Goal: Book appointment/travel/reservation

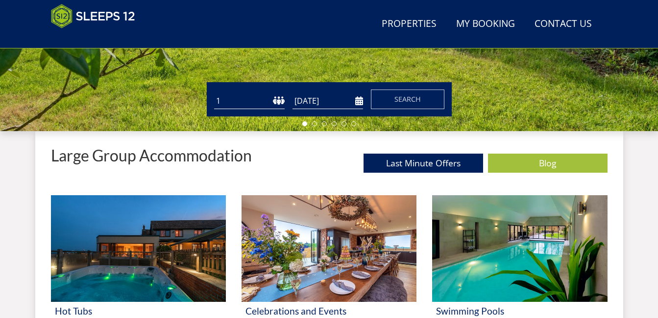
scroll to position [305, 0]
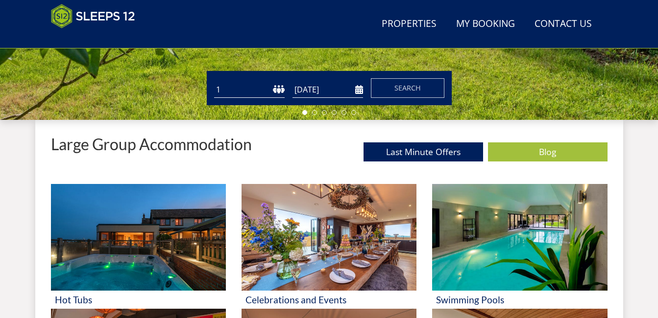
click at [238, 90] on select "1 2 3 4 5 6 7 8 9 10 11 12 13 14 15 16 17 18 19 20 21 22 23 24 25 26 27 28 29 3…" at bounding box center [249, 90] width 71 height 16
select select "14"
click at [214, 82] on select "1 2 3 4 5 6 7 8 9 10 11 12 13 14 15 16 17 18 19 20 21 22 23 24 25 26 27 28 29 3…" at bounding box center [249, 90] width 71 height 16
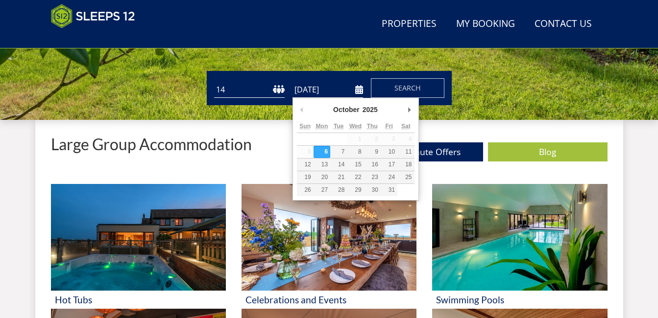
click at [316, 89] on input "[DATE]" at bounding box center [327, 90] width 71 height 16
type input "[DATE]"
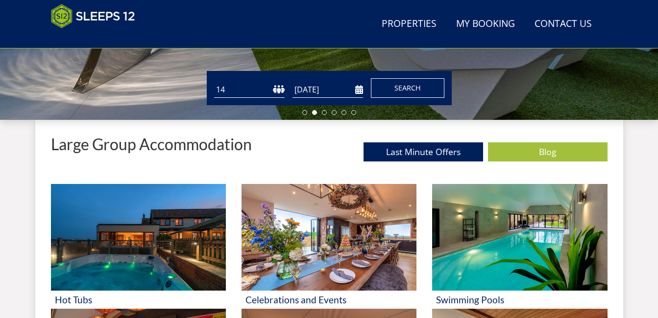
click at [415, 89] on span "Search" at bounding box center [407, 87] width 26 height 9
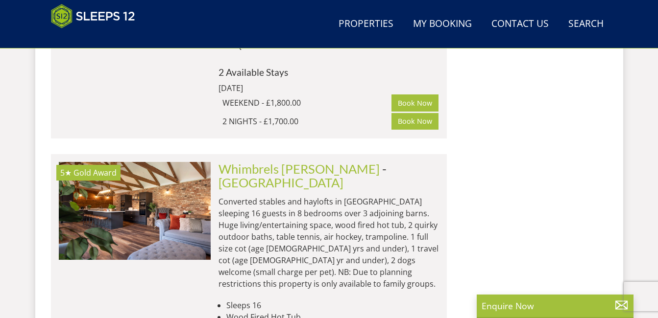
scroll to position [1876, 0]
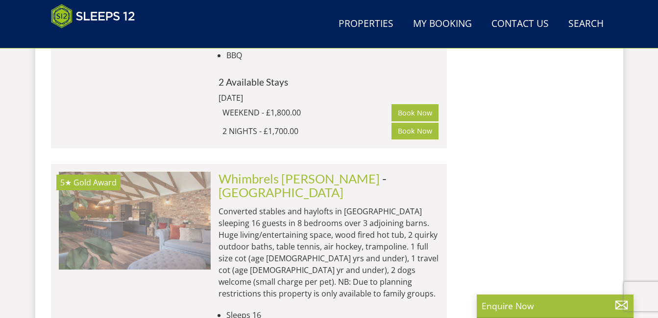
click at [164, 172] on img at bounding box center [135, 221] width 152 height 98
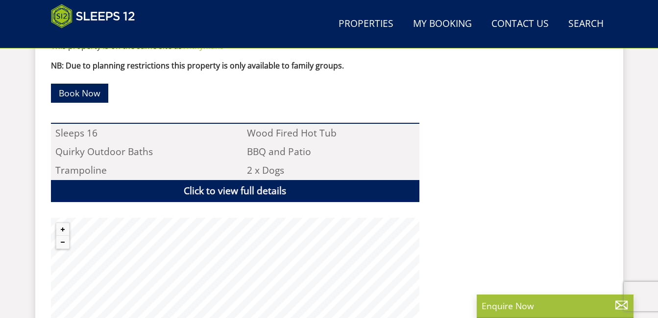
scroll to position [679, 0]
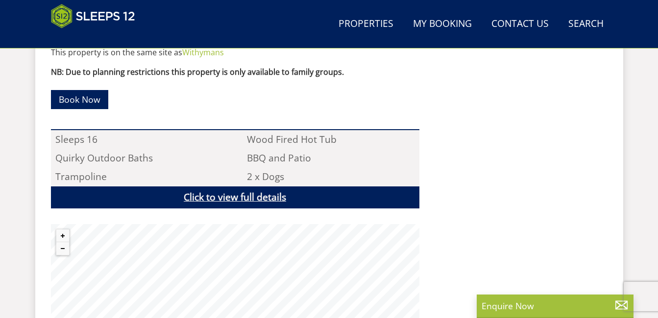
click at [250, 187] on link "Click to view full details" at bounding box center [235, 198] width 368 height 22
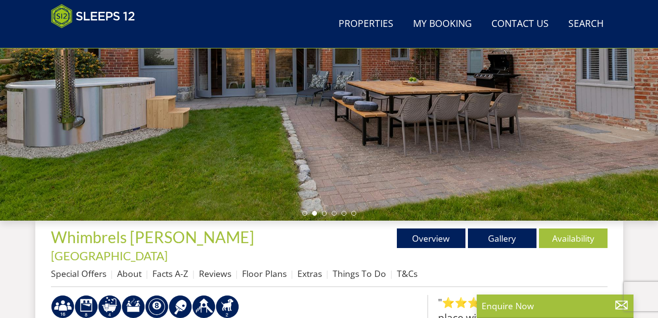
scroll to position [193, 0]
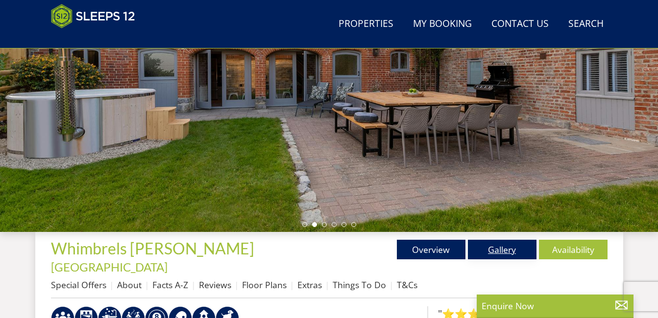
click at [506, 250] on link "Gallery" at bounding box center [502, 250] width 69 height 20
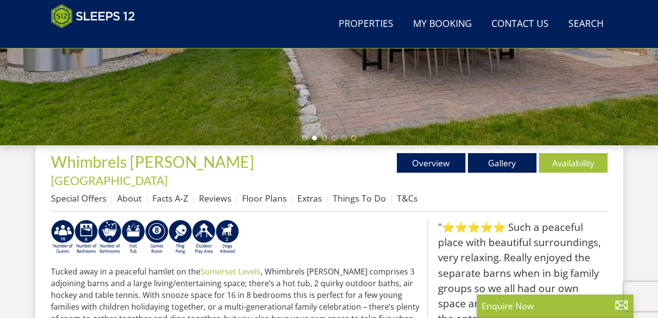
scroll to position [282, 0]
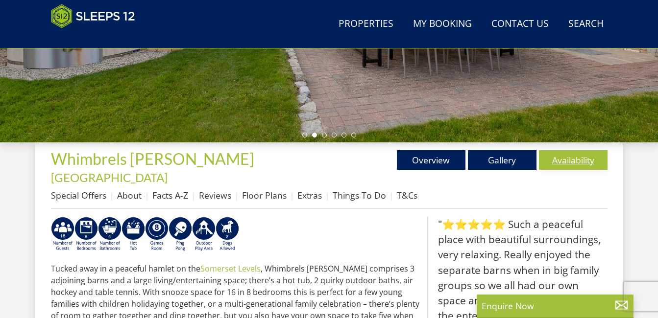
click at [586, 157] on link "Availability" at bounding box center [573, 160] width 69 height 20
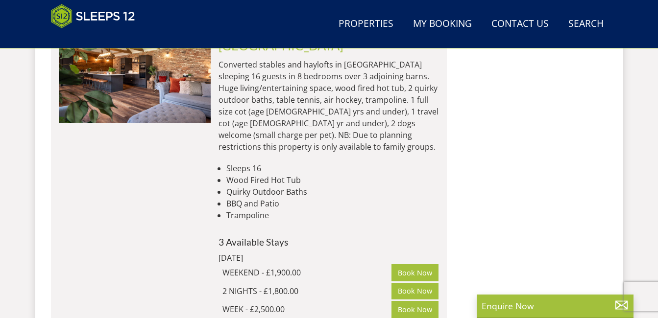
scroll to position [2013, 0]
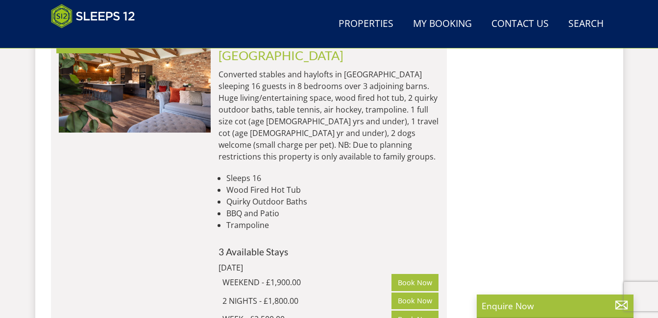
select select "14"
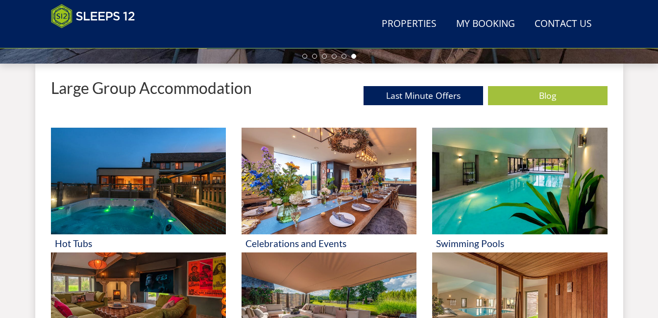
scroll to position [358, 0]
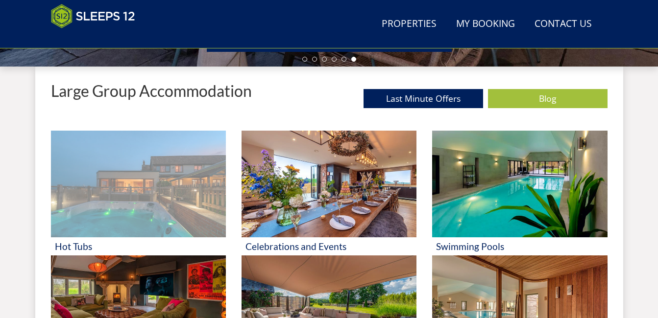
click at [135, 219] on img at bounding box center [138, 184] width 175 height 107
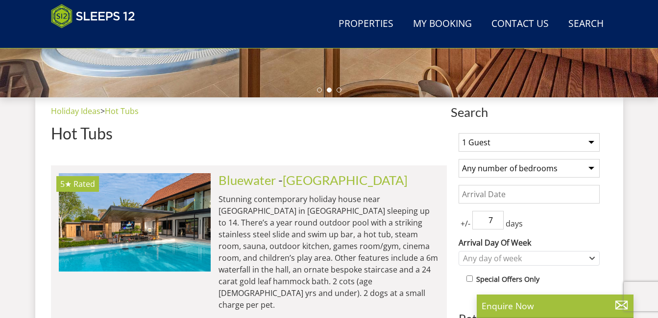
scroll to position [312, 0]
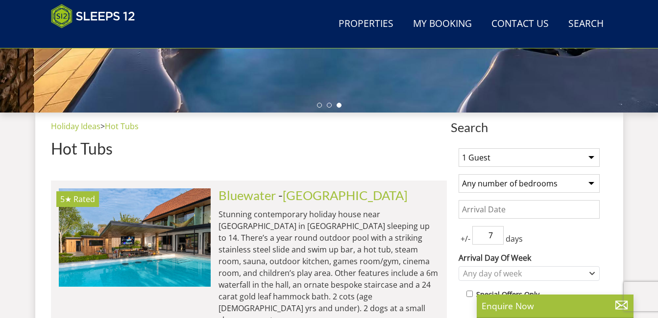
click at [591, 158] on select "1 Guest 2 Guests 3 Guests 4 Guests 5 Guests 6 Guests 7 Guests 8 Guests 9 Guests…" at bounding box center [528, 157] width 141 height 19
select select "14"
click at [458, 148] on select "1 Guest 2 Guests 3 Guests 4 Guests 5 Guests 6 Guests 7 Guests 8 Guests 9 Guests…" at bounding box center [528, 157] width 141 height 19
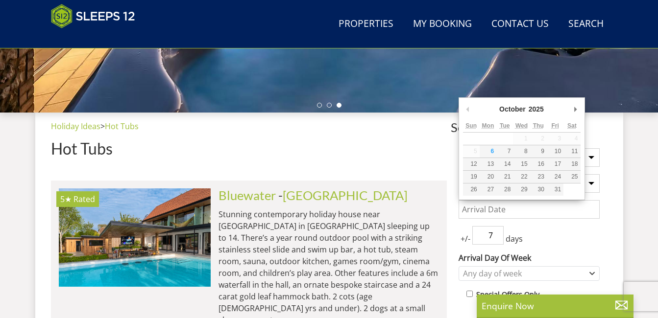
click at [550, 204] on input "Date" at bounding box center [528, 209] width 141 height 19
type input "[DATE]"
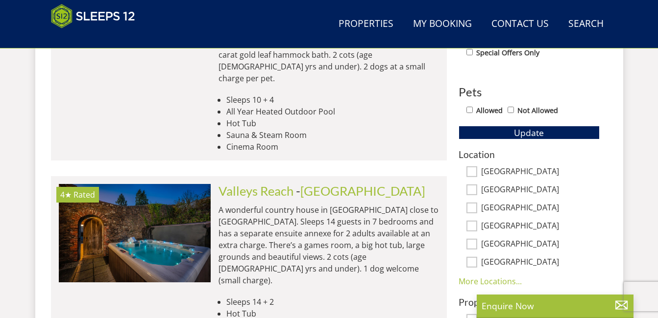
scroll to position [607, 0]
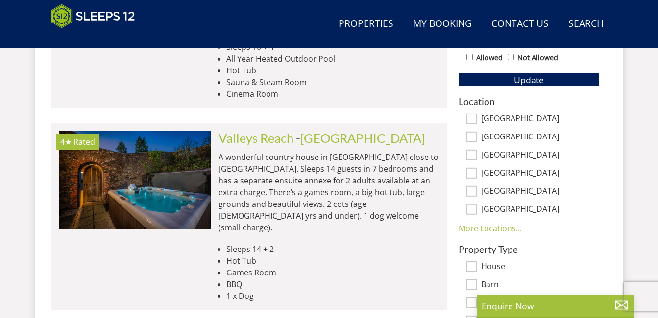
click at [475, 190] on input "[GEOGRAPHIC_DATA]" at bounding box center [471, 191] width 11 height 11
checkbox input "true"
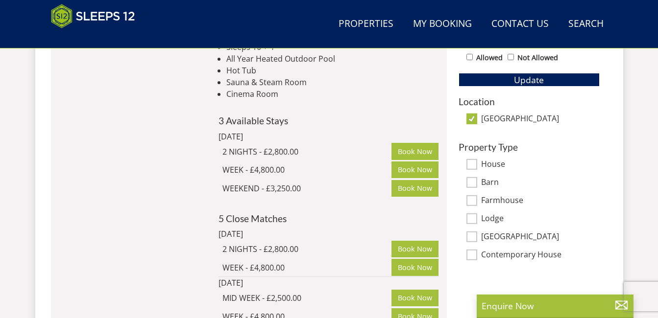
scroll to position [0, 0]
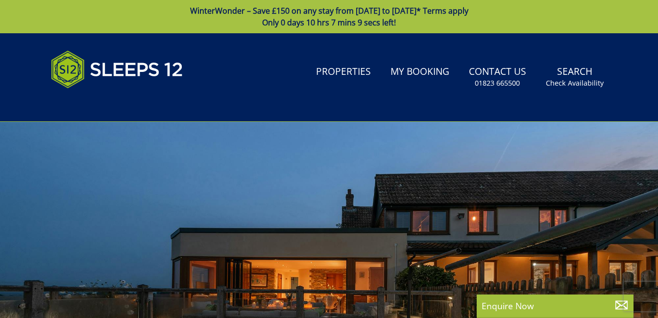
select select "14"
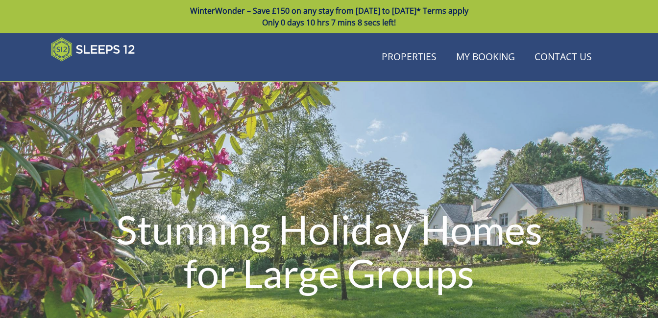
scroll to position [358, 0]
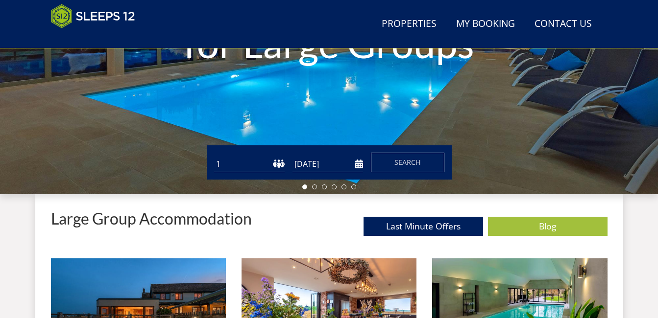
scroll to position [224, 0]
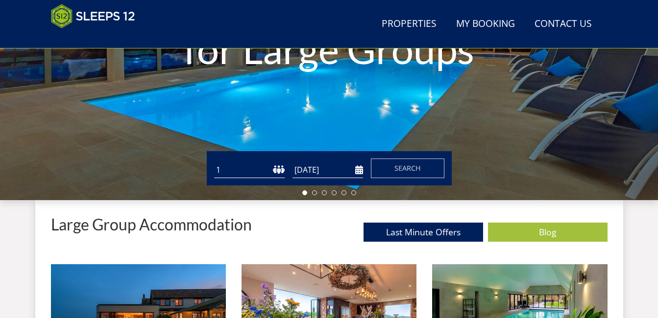
click at [278, 171] on select "1 2 3 4 5 6 7 8 9 10 11 12 13 14 15 16 17 18 19 20 21 22 23 24 25 26 27 28 29 3…" at bounding box center [249, 170] width 71 height 16
select select "14"
click at [214, 162] on select "1 2 3 4 5 6 7 8 9 10 11 12 13 14 15 16 17 18 19 20 21 22 23 24 25 26 27 28 29 3…" at bounding box center [249, 170] width 71 height 16
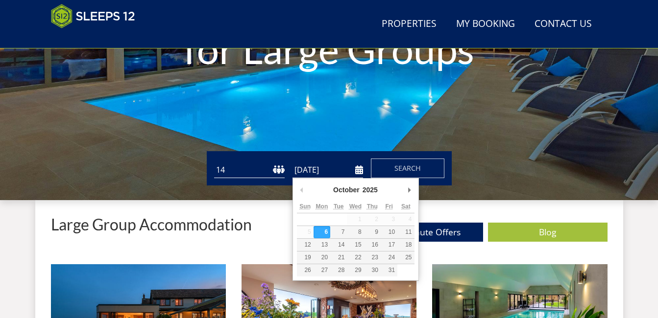
click at [359, 172] on input "[DATE]" at bounding box center [327, 170] width 71 height 16
type input "[DATE]"
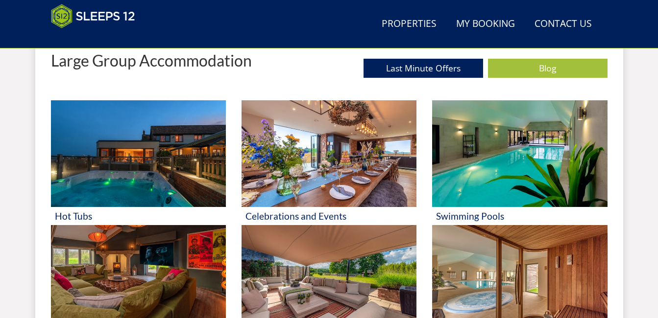
scroll to position [386, 0]
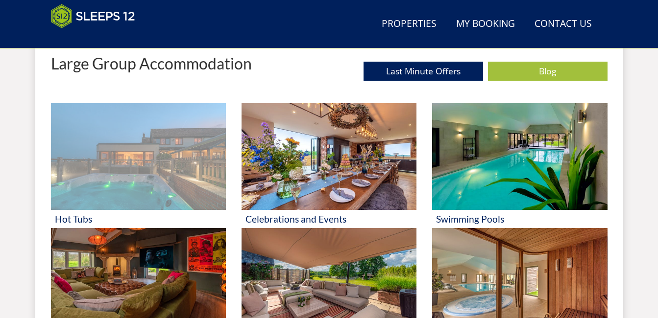
click at [134, 176] on img at bounding box center [138, 156] width 175 height 107
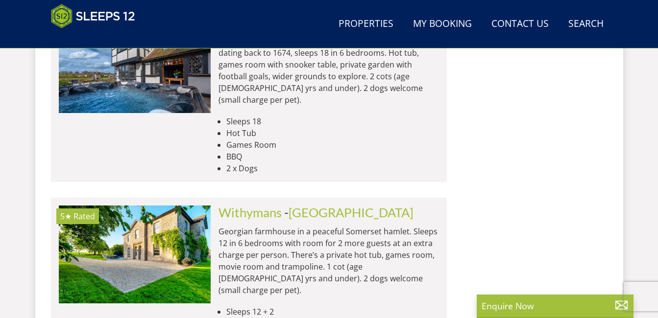
scroll to position [1311, 0]
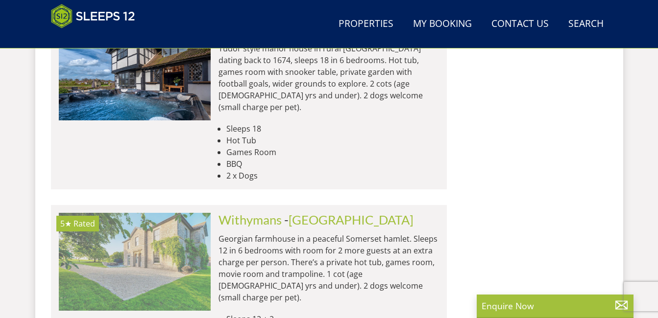
click at [133, 213] on img at bounding box center [135, 262] width 152 height 98
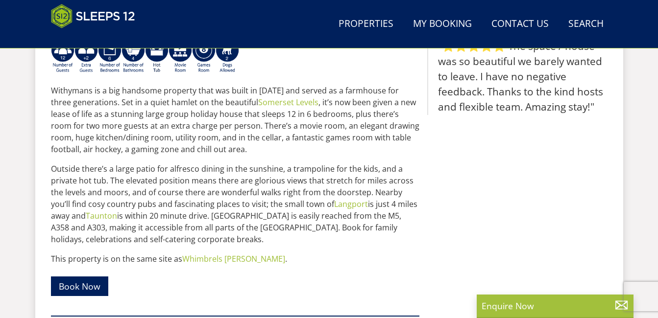
scroll to position [442, 0]
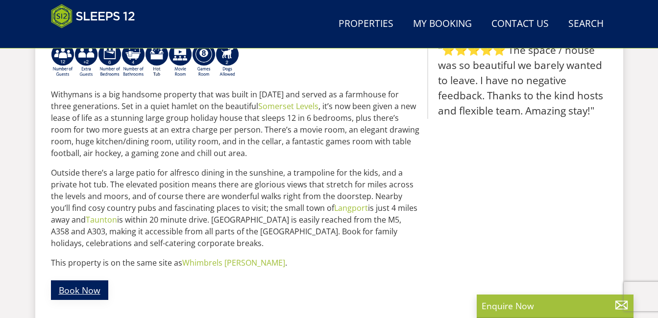
click at [91, 290] on link "Book Now" at bounding box center [79, 290] width 57 height 19
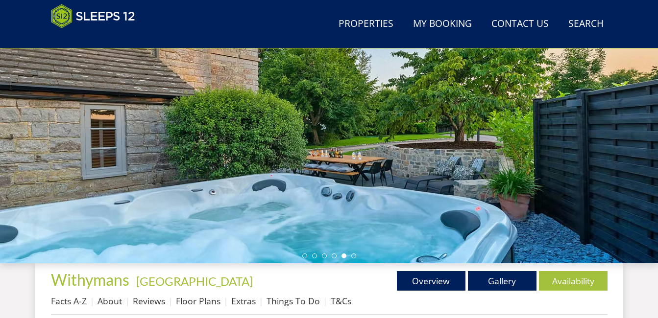
scroll to position [154, 0]
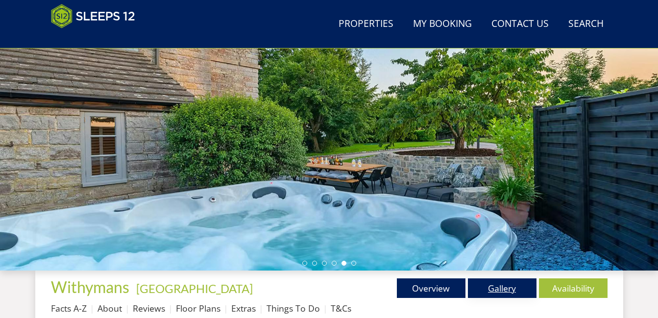
click at [506, 291] on link "Gallery" at bounding box center [502, 289] width 69 height 20
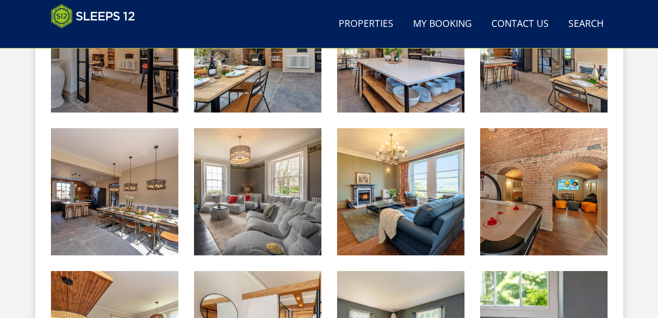
scroll to position [648, 0]
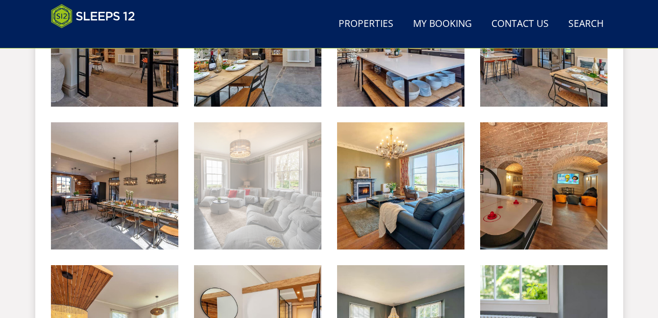
click at [279, 188] on img at bounding box center [257, 185] width 127 height 127
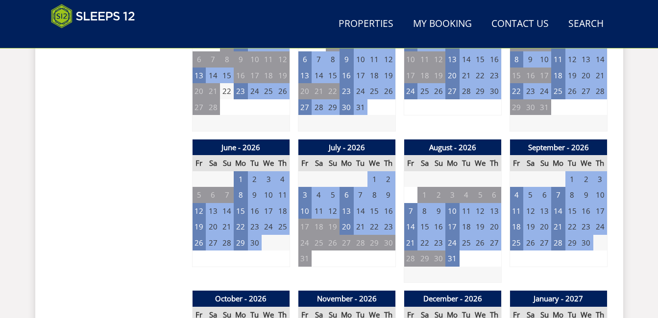
scroll to position [154, 0]
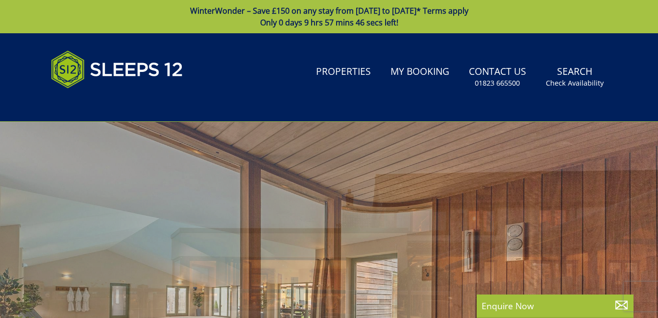
select select "14"
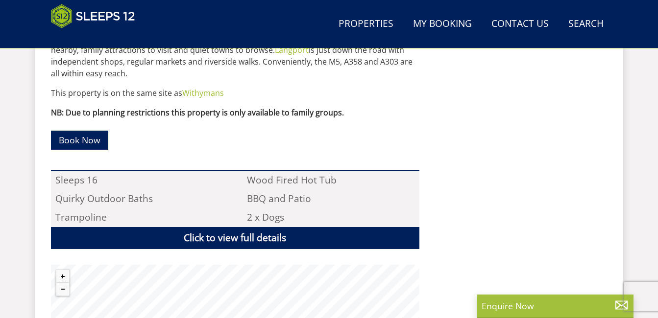
scroll to position [613, 0]
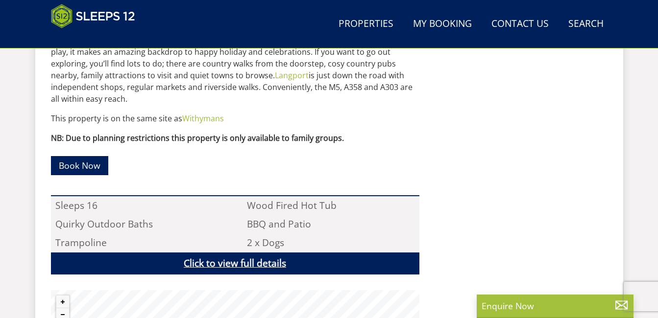
click at [246, 253] on link "Click to view full details" at bounding box center [235, 264] width 368 height 22
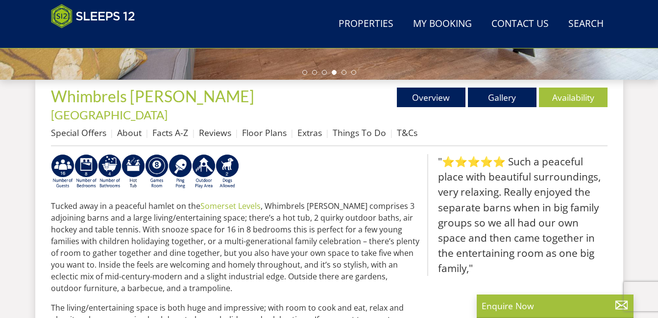
scroll to position [333, 0]
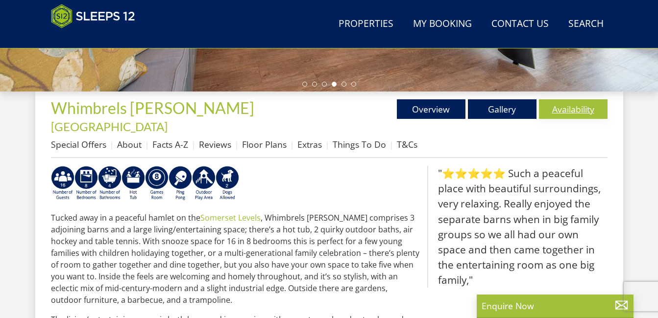
click at [576, 111] on link "Availability" at bounding box center [573, 109] width 69 height 20
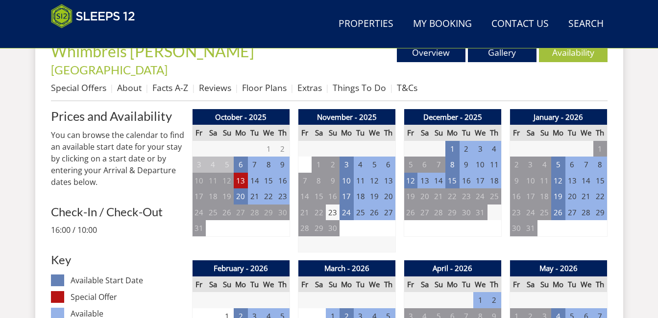
scroll to position [383, 0]
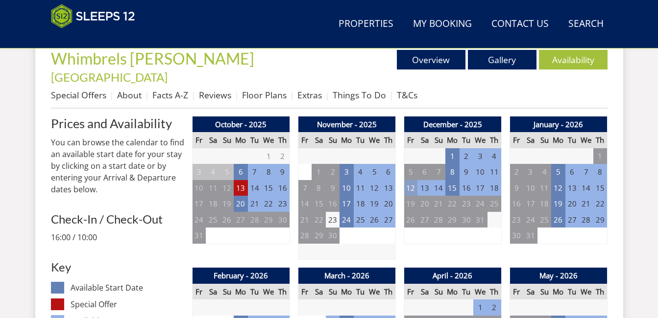
click at [410, 180] on td "12" at bounding box center [411, 188] width 14 height 16
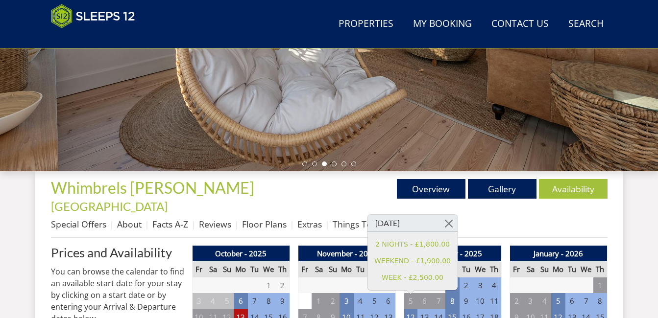
scroll to position [235, 0]
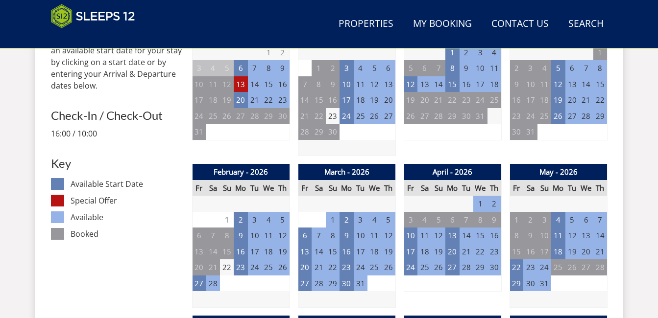
scroll to position [0, 0]
